Goal: Task Accomplishment & Management: Use online tool/utility

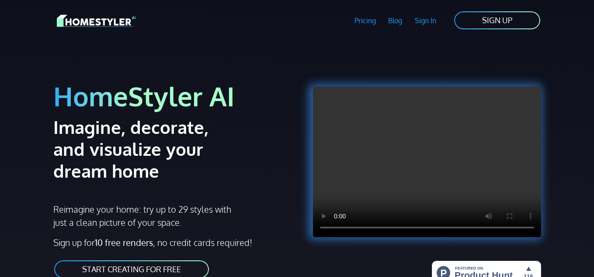
click at [161, 272] on link "START CREATING FOR FREE" at bounding box center [131, 269] width 157 height 20
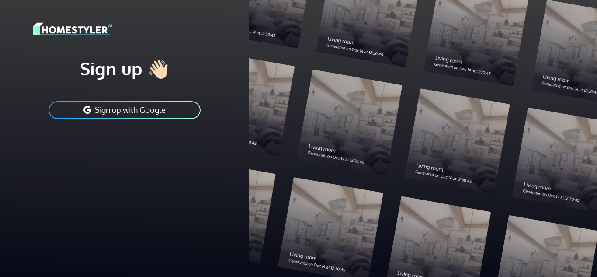
click at [172, 108] on button "Sign up with Google" at bounding box center [125, 110] width 154 height 20
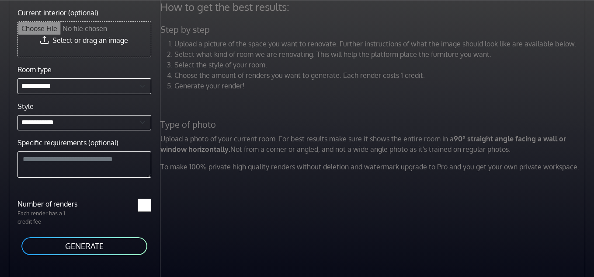
scroll to position [37, 0]
